Goal: Task Accomplishment & Management: Manage account settings

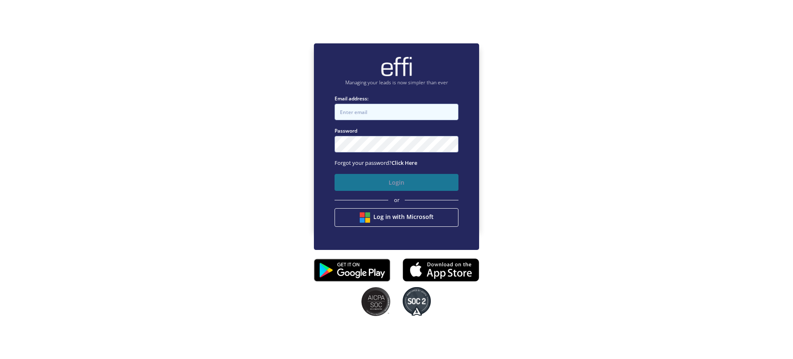
type input "[EMAIL_ADDRESS][DOMAIN_NAME]"
click at [435, 179] on button "Login" at bounding box center [396, 182] width 124 height 17
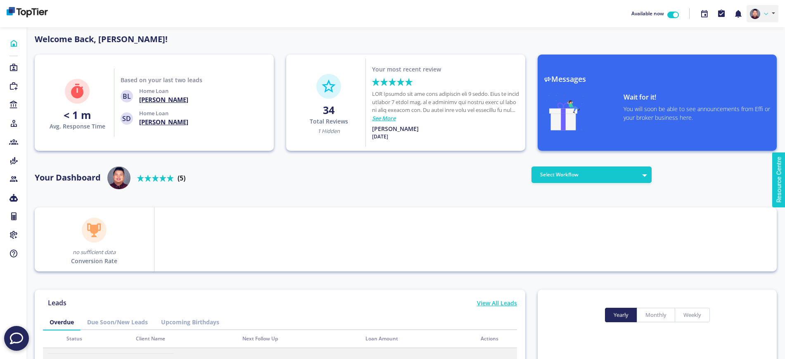
click at [771, 12] on link at bounding box center [763, 13] width 32 height 17
click at [726, 44] on link "Settings" at bounding box center [745, 45] width 65 height 12
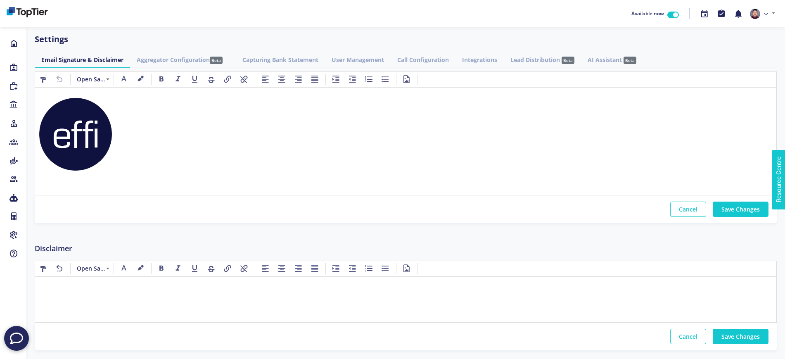
click at [535, 65] on link "Lead Distribution Beta" at bounding box center [542, 59] width 77 height 15
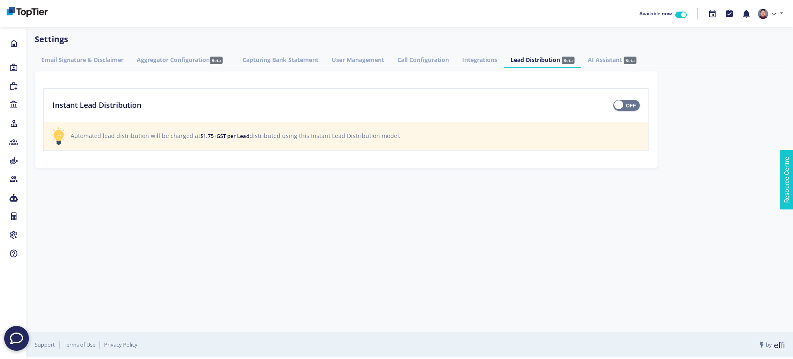
click at [632, 103] on span at bounding box center [626, 103] width 26 height 0
click at [0, 0] on input "checkbox" at bounding box center [0, 0] width 0 height 0
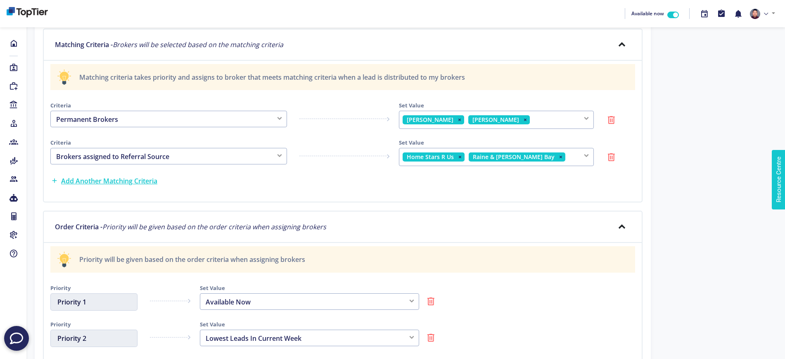
click at [551, 280] on div "Priority will be given based on the order criteria when assigning brokers Prior…" at bounding box center [343, 313] width 600 height 140
